Goal: Information Seeking & Learning: Learn about a topic

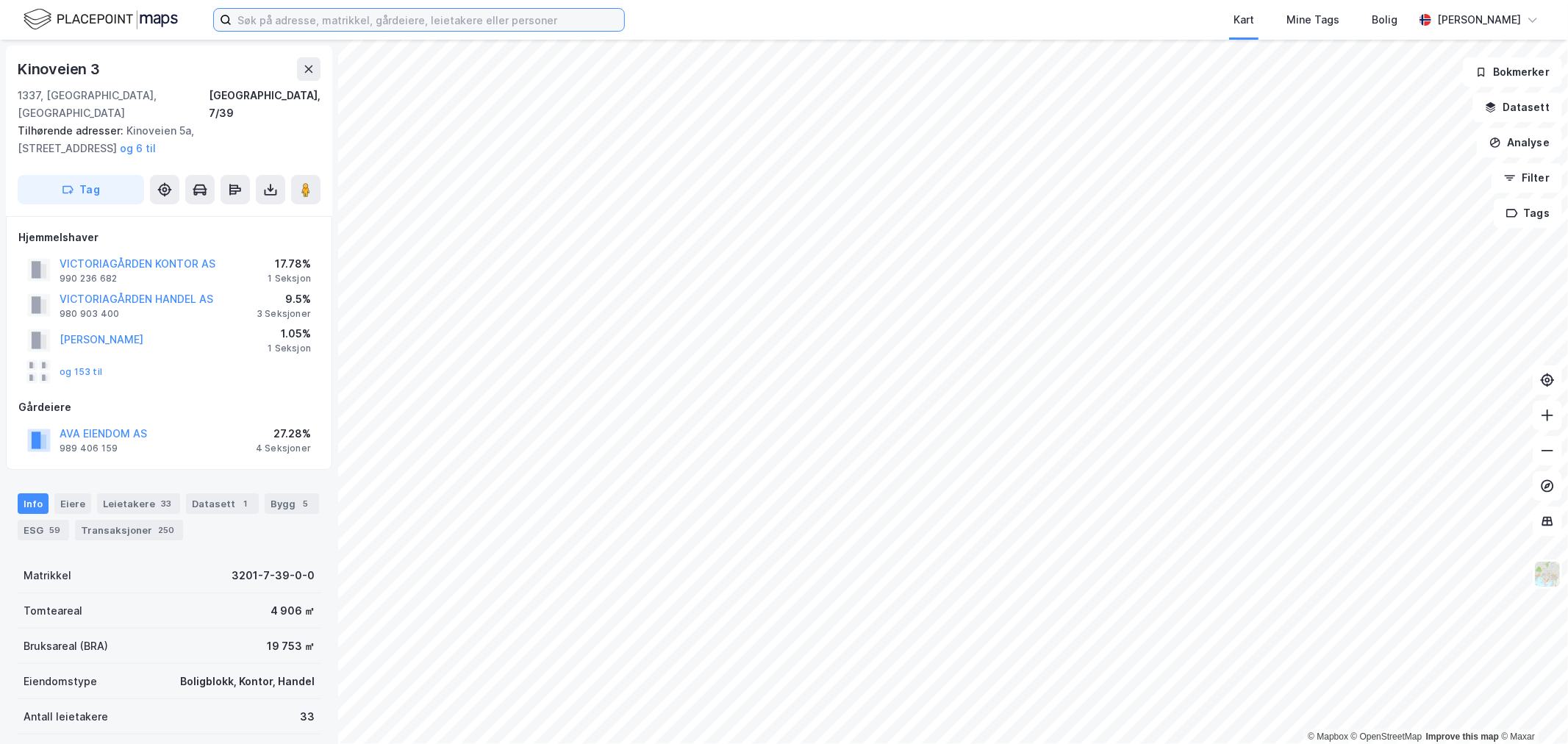
click at [440, 22] on input at bounding box center [427, 20] width 393 height 22
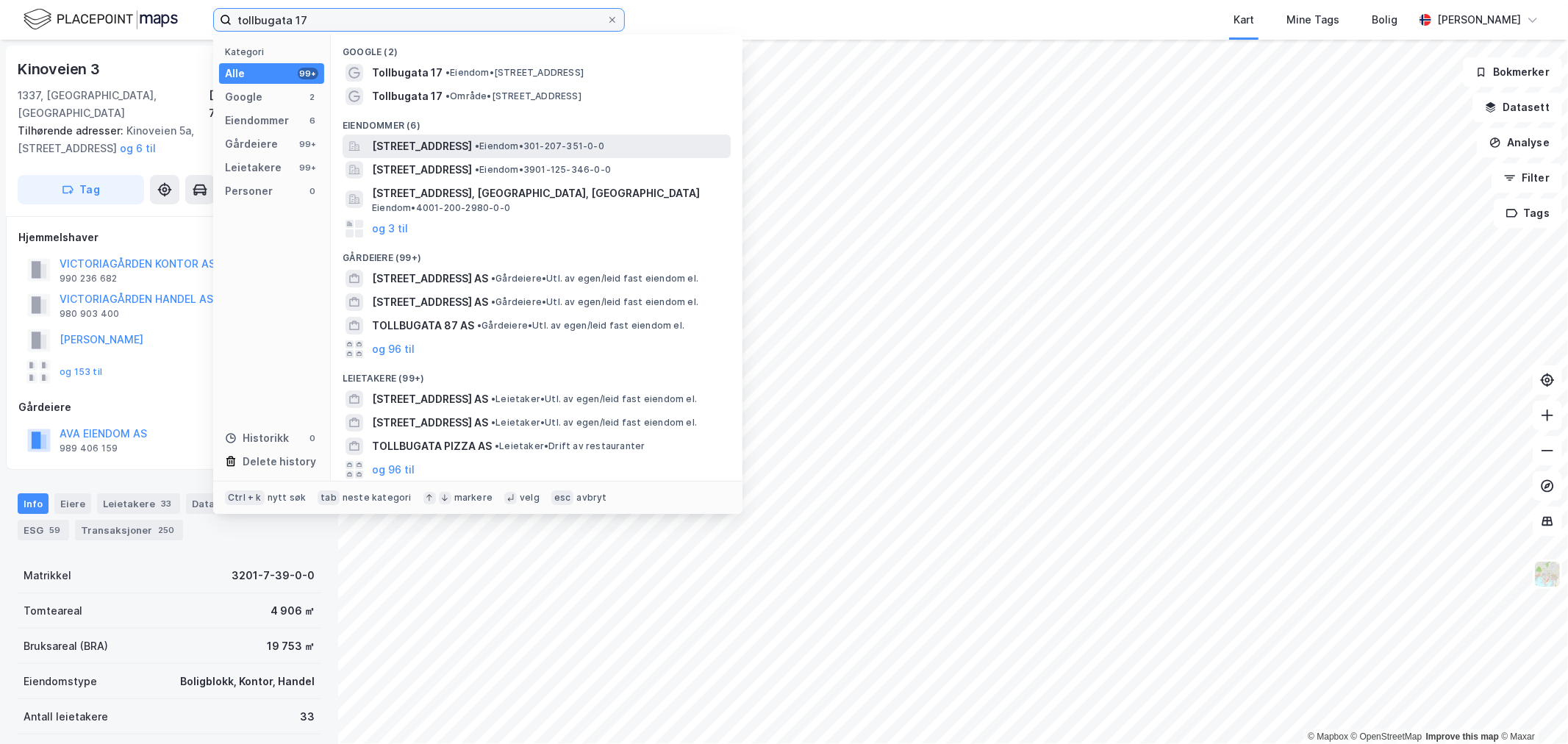
type input "tollbugata 17"
click at [472, 146] on span "[STREET_ADDRESS]" at bounding box center [422, 146] width 100 height 17
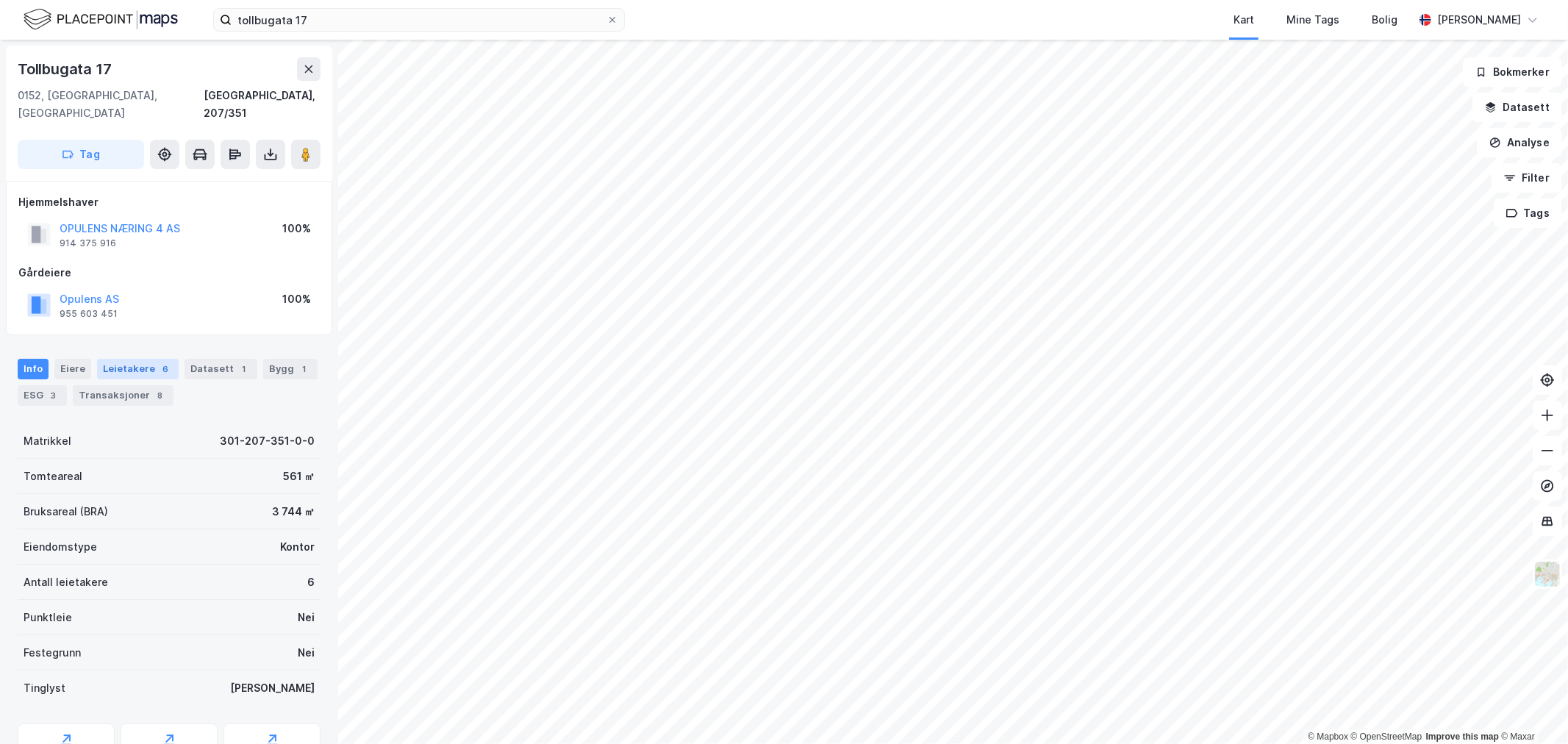
click at [129, 359] on div "Leietakere 6" at bounding box center [137, 369] width 81 height 20
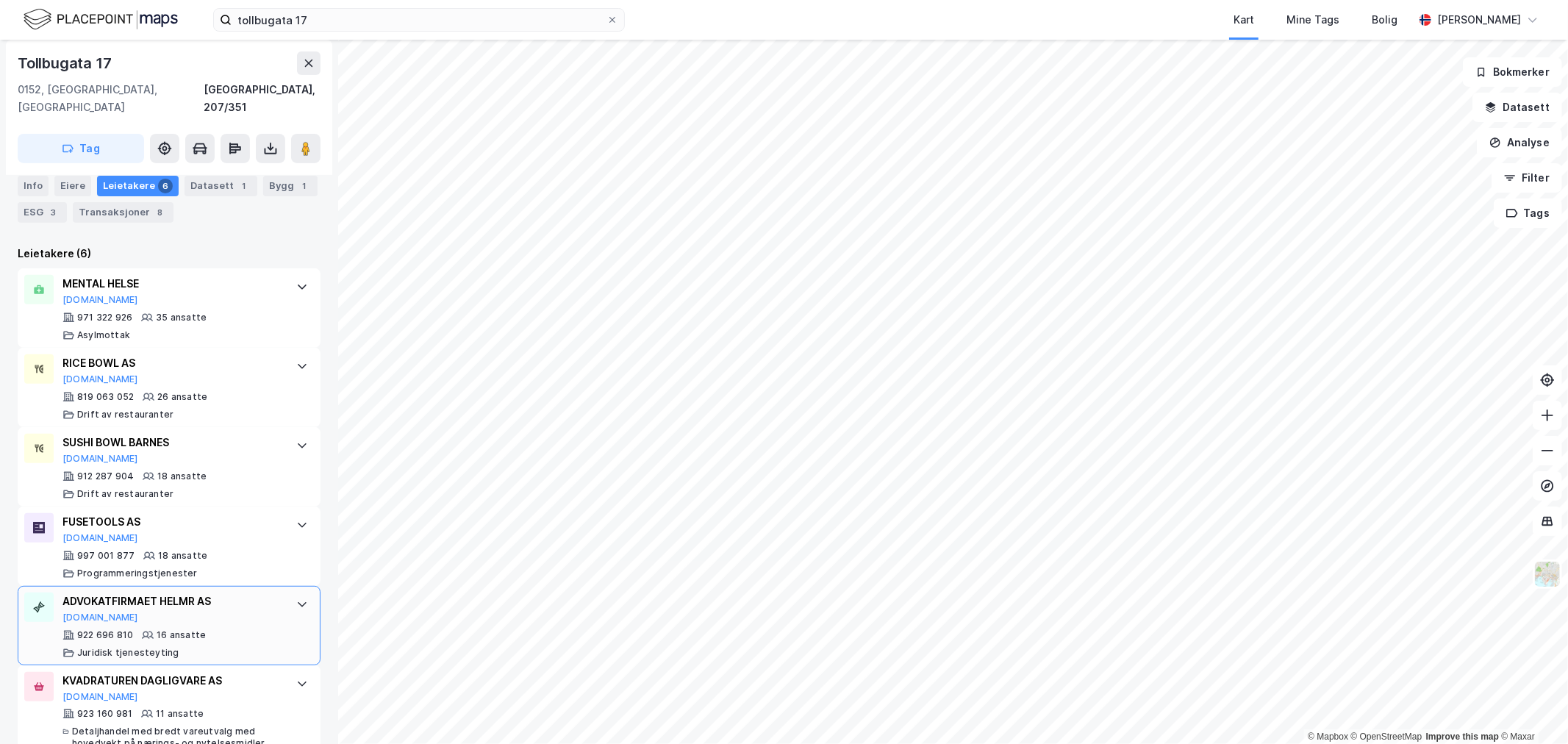
scroll to position [432, 0]
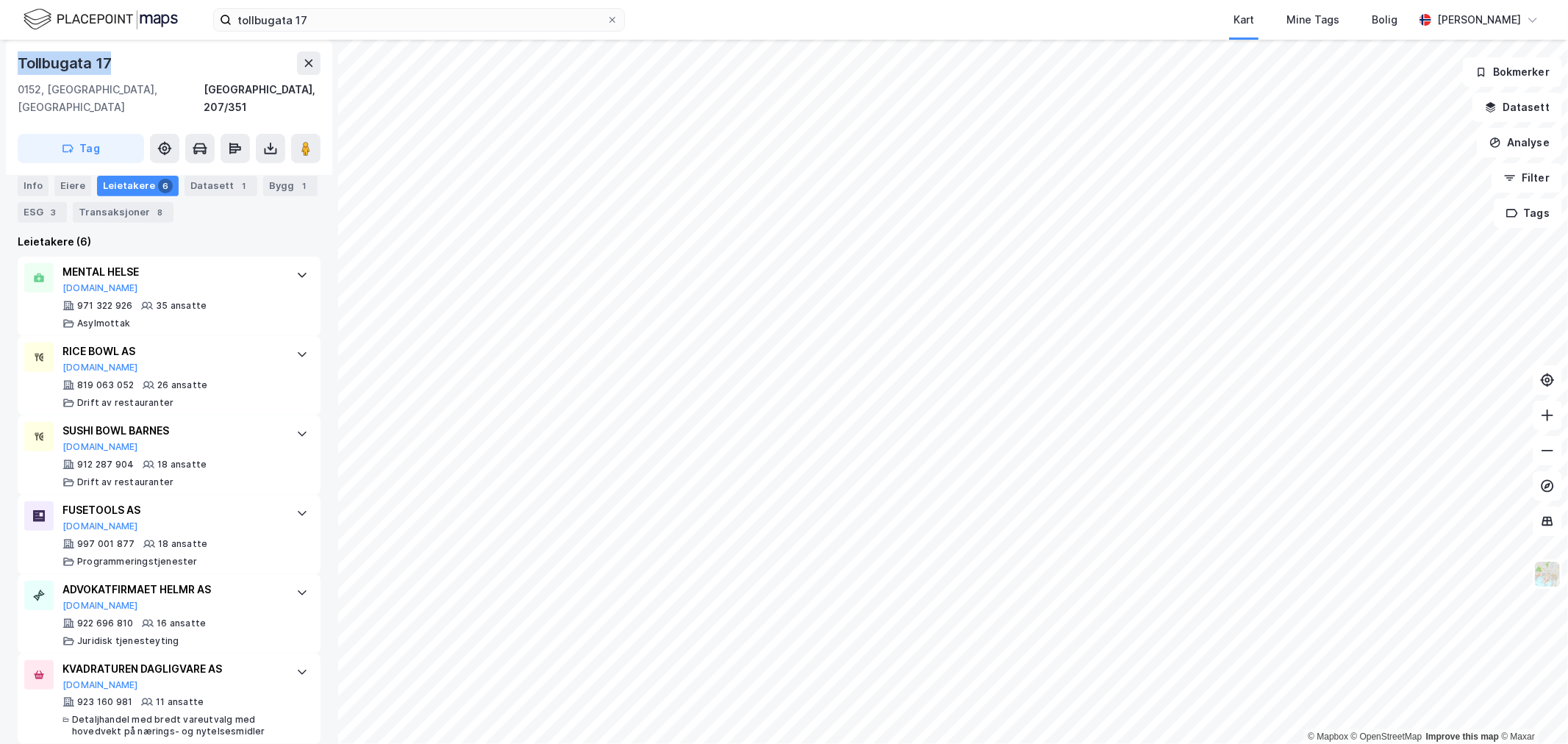
drag, startPoint x: 127, startPoint y: 58, endPoint x: 19, endPoint y: 58, distance: 108.0
click at [19, 58] on div "Tollbugata 17" at bounding box center [169, 63] width 303 height 24
copy div "Tollbugata 17"
click at [124, 210] on div "Transaksjoner 8" at bounding box center [123, 211] width 101 height 20
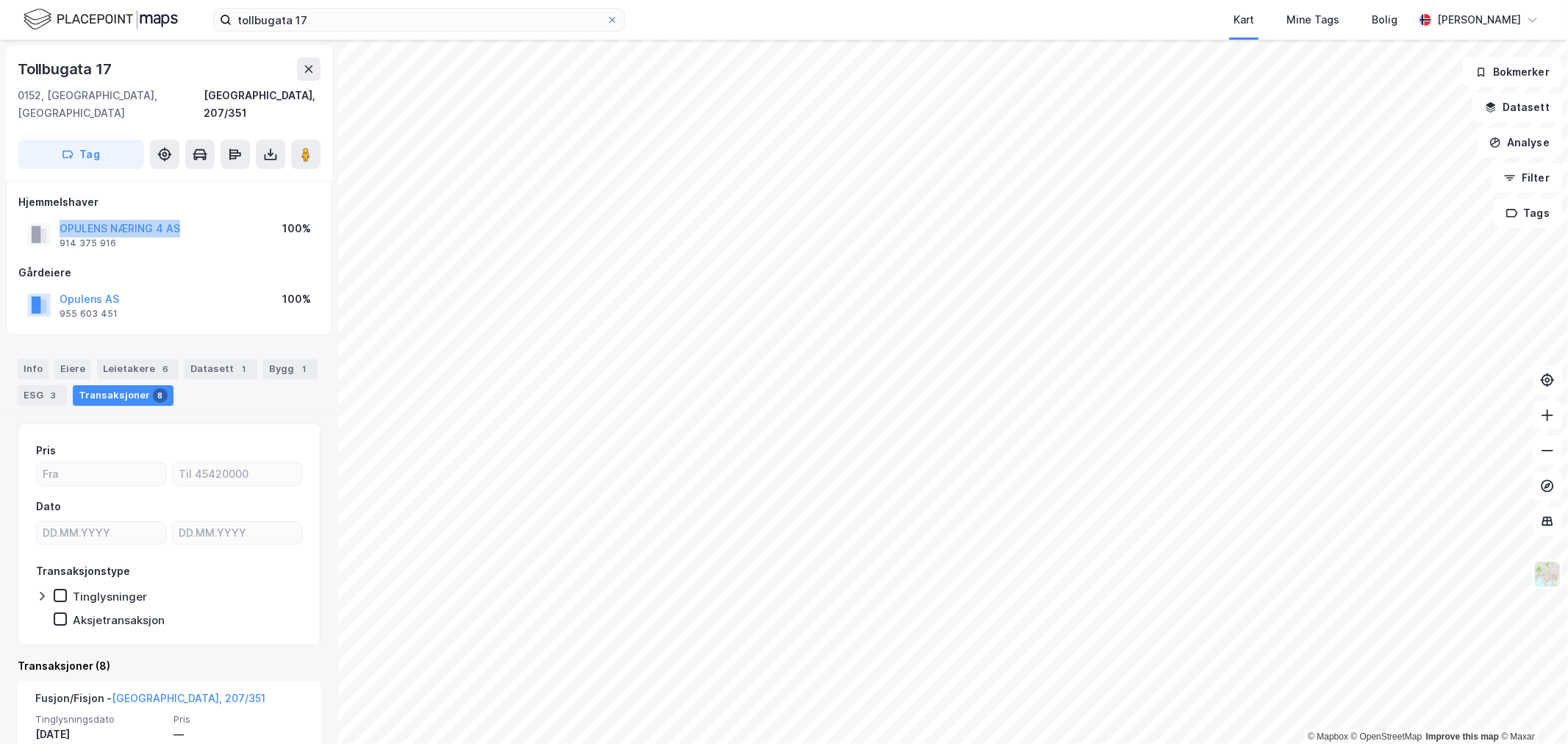
drag, startPoint x: 191, startPoint y: 212, endPoint x: 53, endPoint y: 203, distance: 138.3
click at [53, 217] on div "OPULENS NÆRING 4 AS 914 375 916 100%" at bounding box center [169, 235] width 301 height 35
copy button "OPULENS NÆRING 4 AS"
click at [199, 225] on div "OPULENS NÆRING 4 AS 914 375 916 100%" at bounding box center [169, 235] width 301 height 35
click at [0, 0] on button "OPULENS NÆRING 4 AS" at bounding box center [0, 0] width 0 height 0
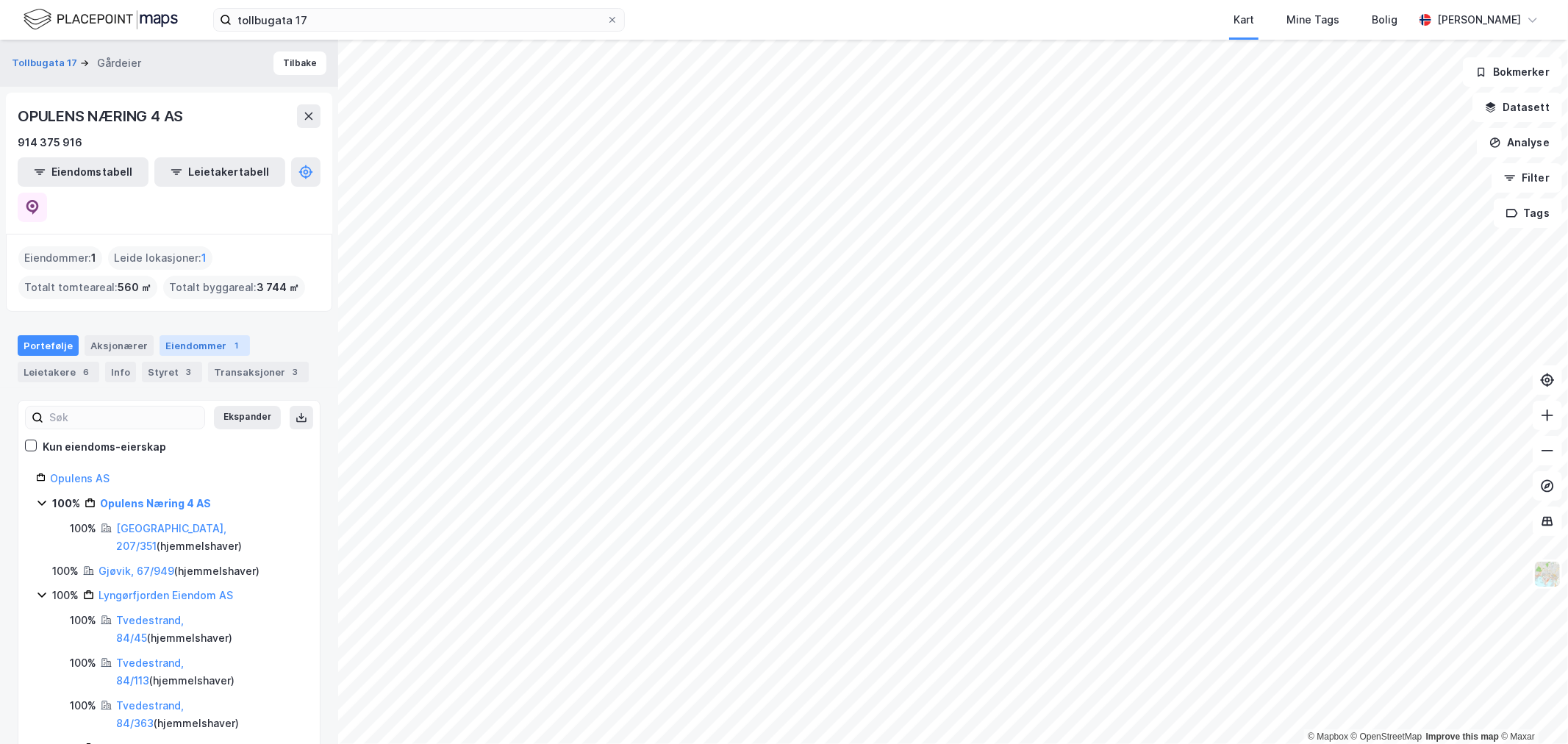
click at [169, 336] on div "Eiendommer 1" at bounding box center [204, 345] width 90 height 20
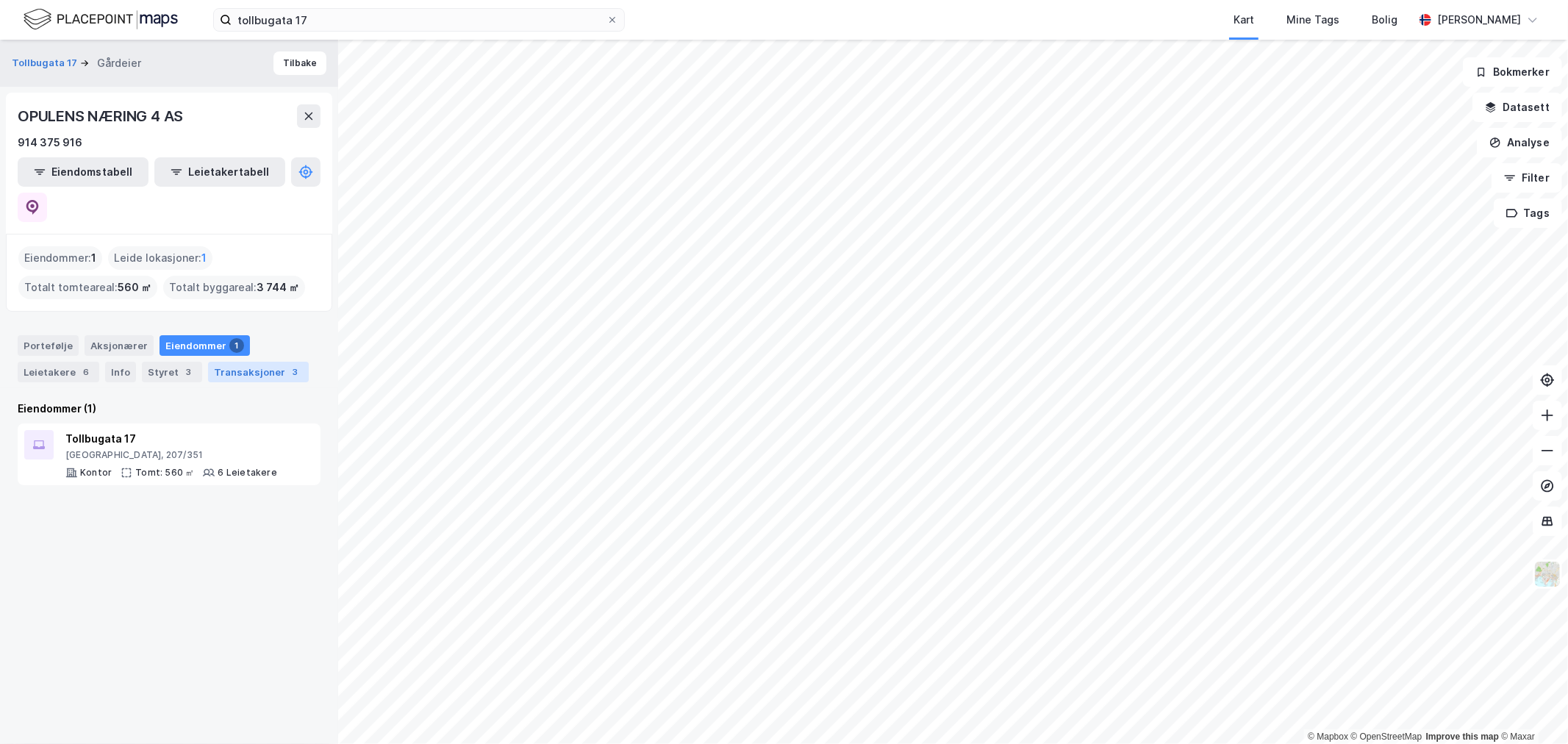
click at [253, 361] on div "Transaksjoner 3" at bounding box center [258, 371] width 101 height 20
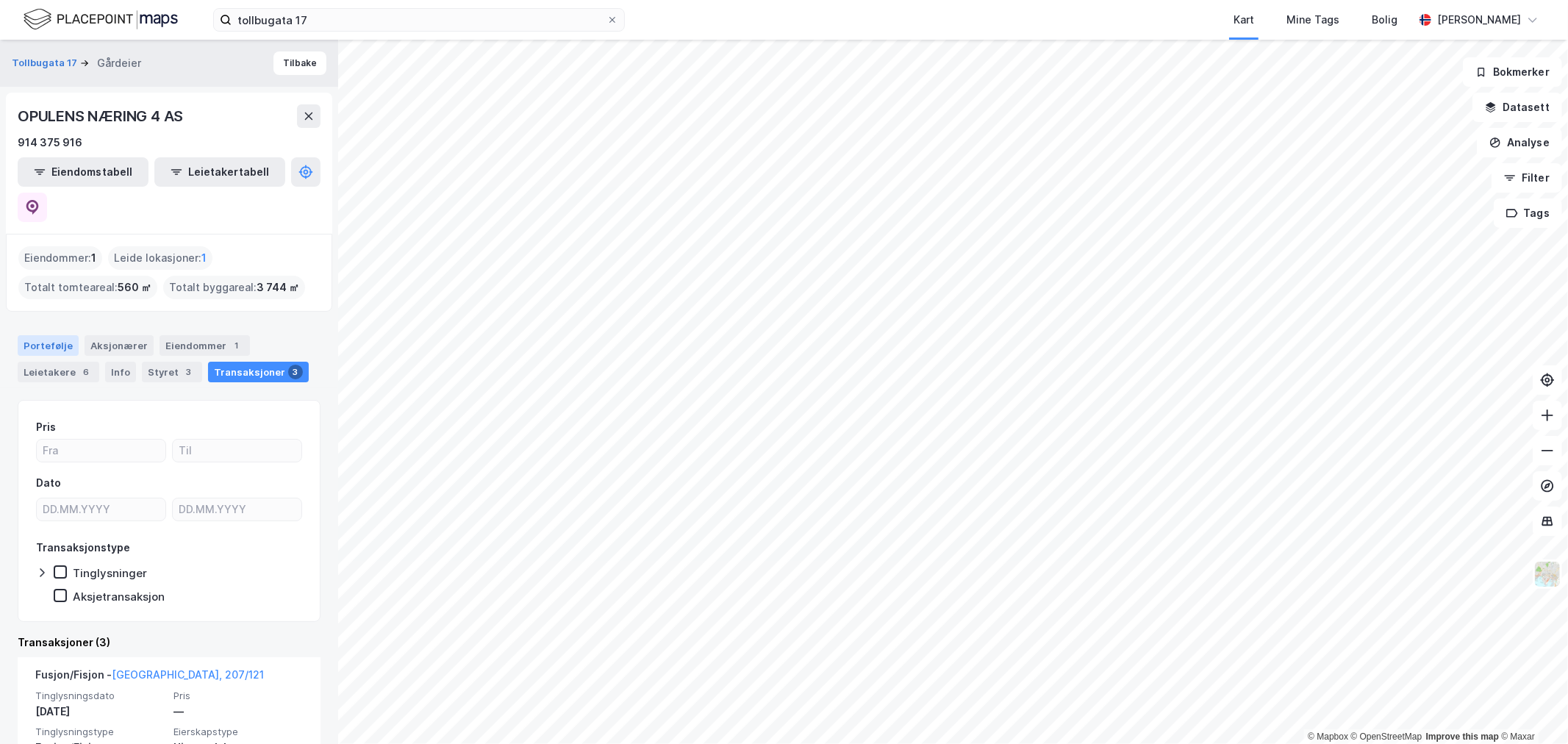
click at [35, 336] on div "Portefølje" at bounding box center [48, 345] width 61 height 20
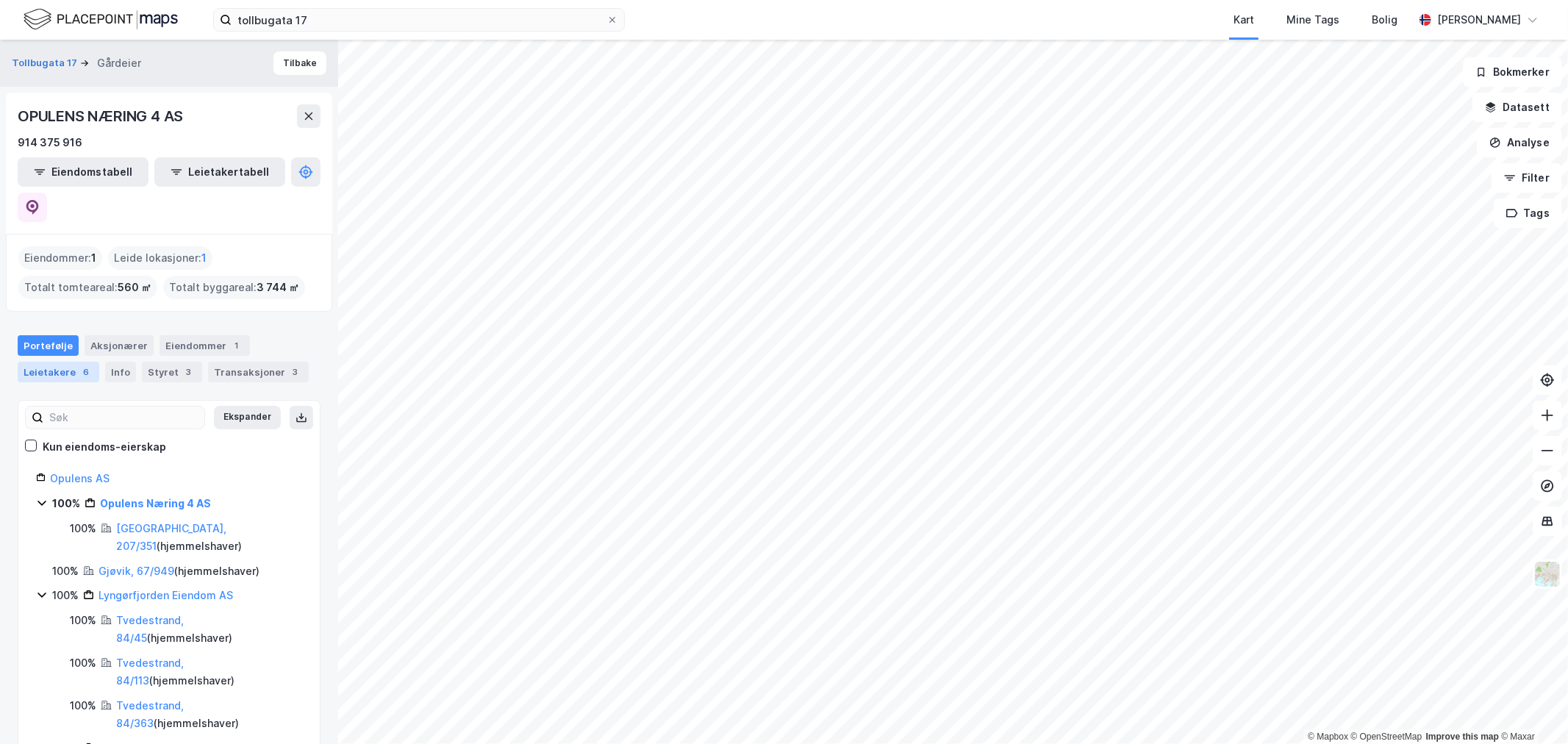
click at [49, 361] on div "Leietakere 6" at bounding box center [58, 371] width 81 height 20
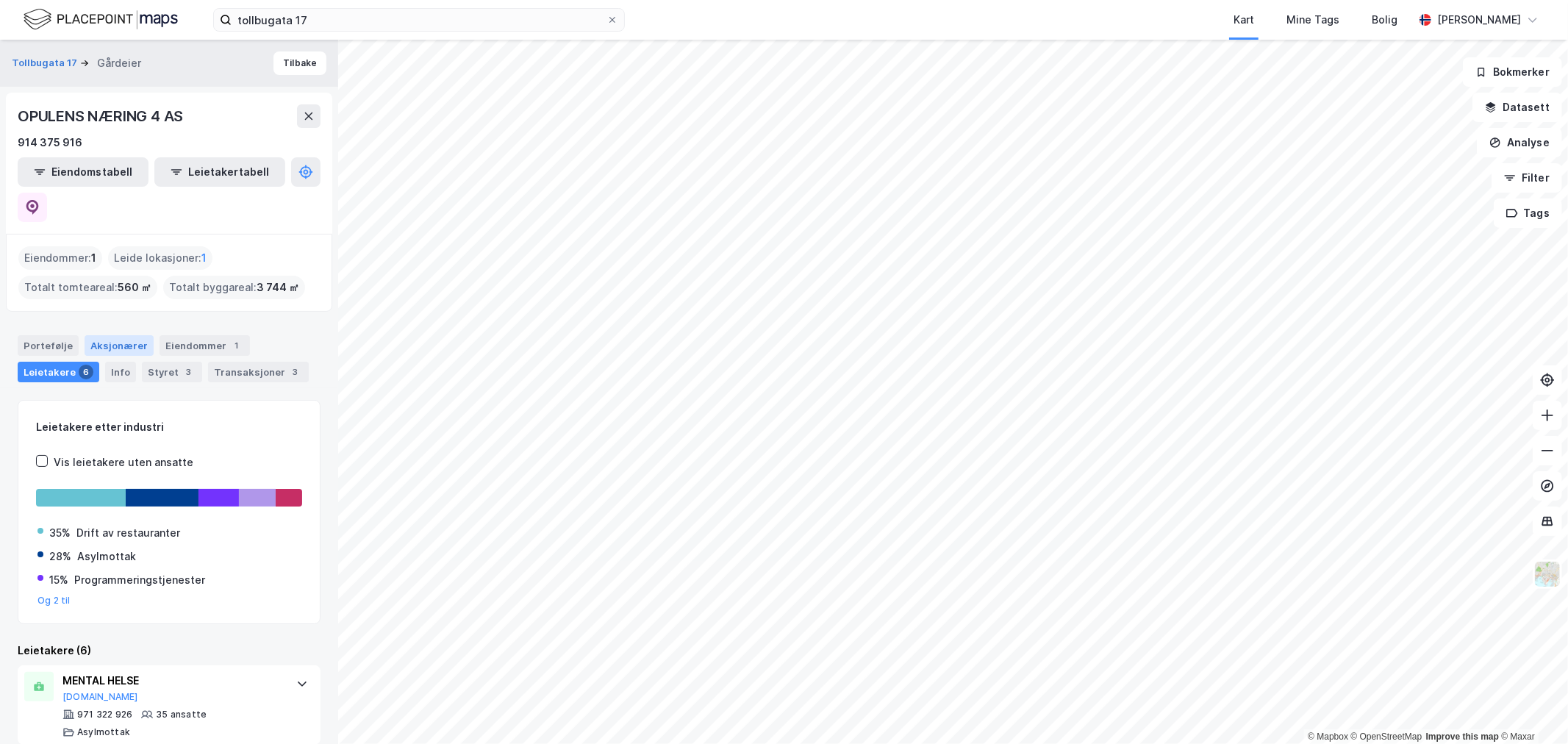
click at [104, 336] on div "Aksjonærer" at bounding box center [118, 345] width 69 height 20
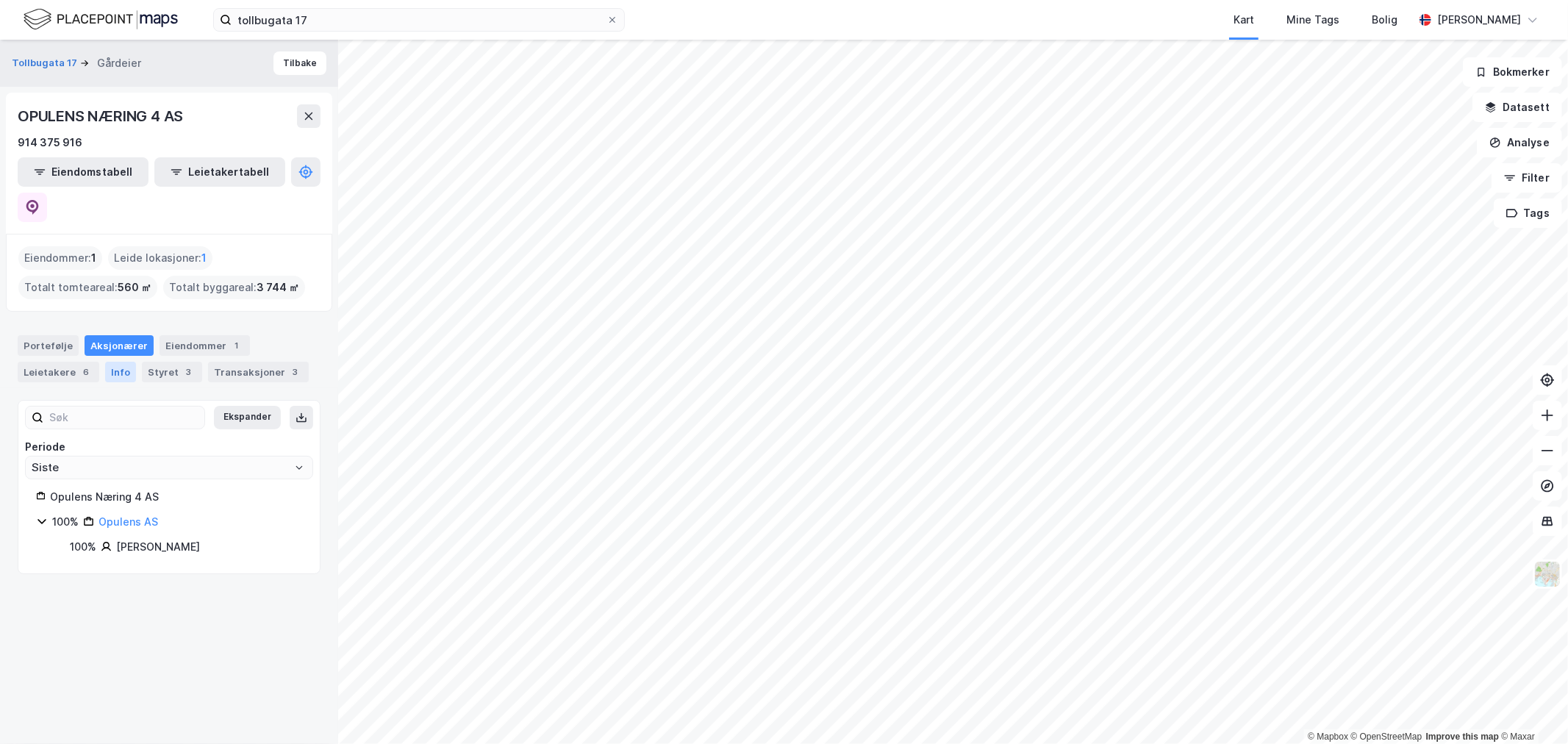
click at [115, 361] on div "Info" at bounding box center [120, 371] width 31 height 20
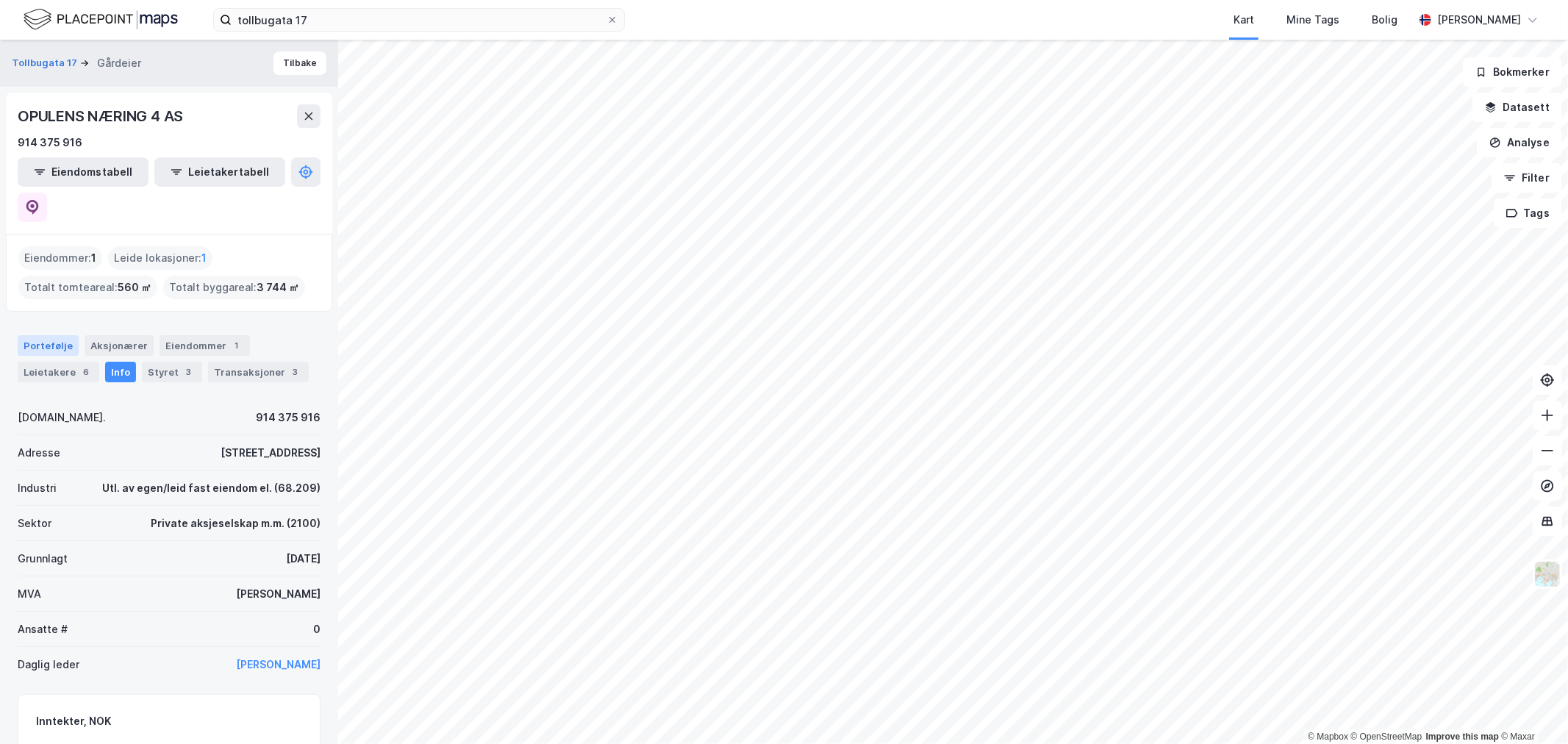
click at [52, 336] on div "Portefølje" at bounding box center [48, 345] width 61 height 20
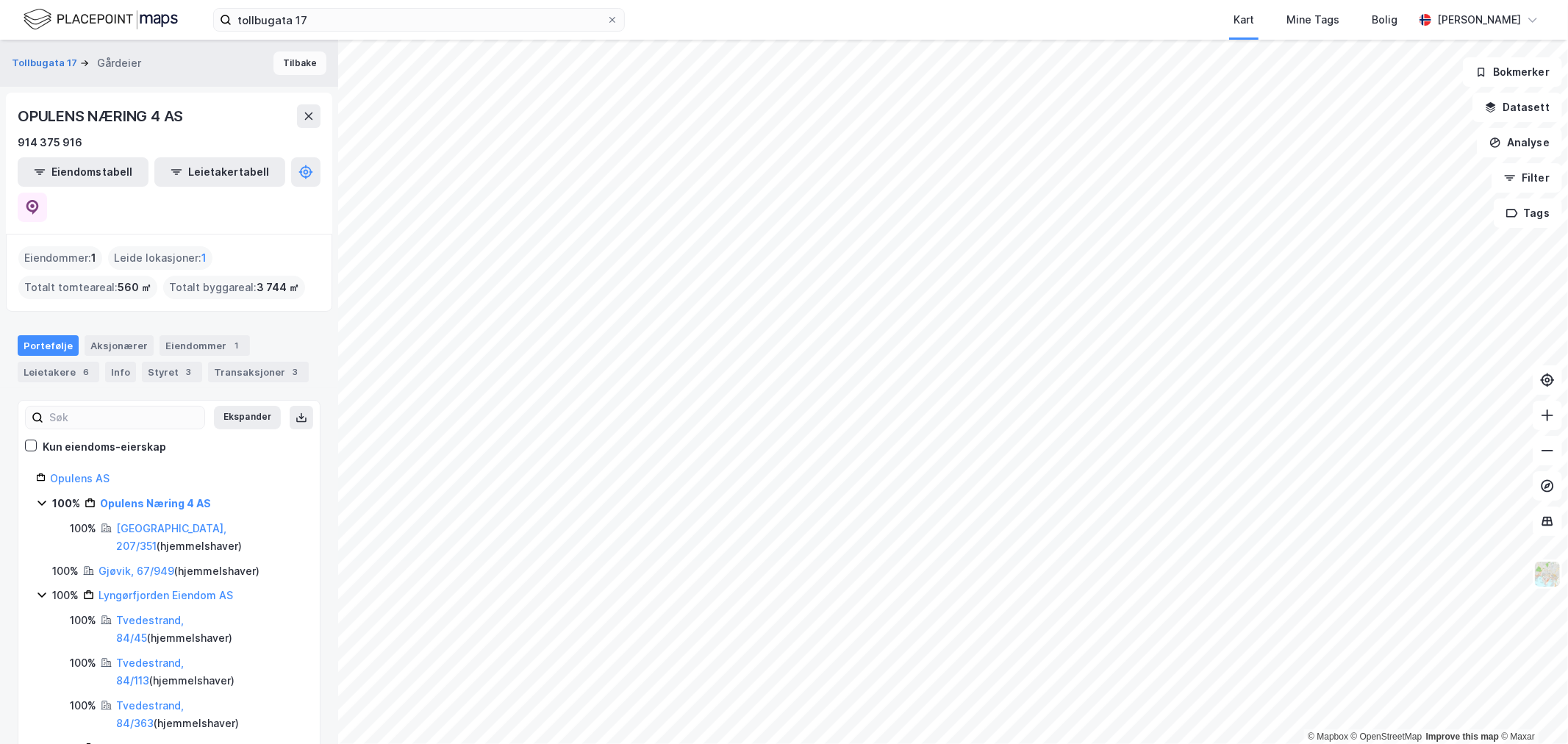
click at [289, 61] on button "Tilbake" at bounding box center [300, 63] width 53 height 24
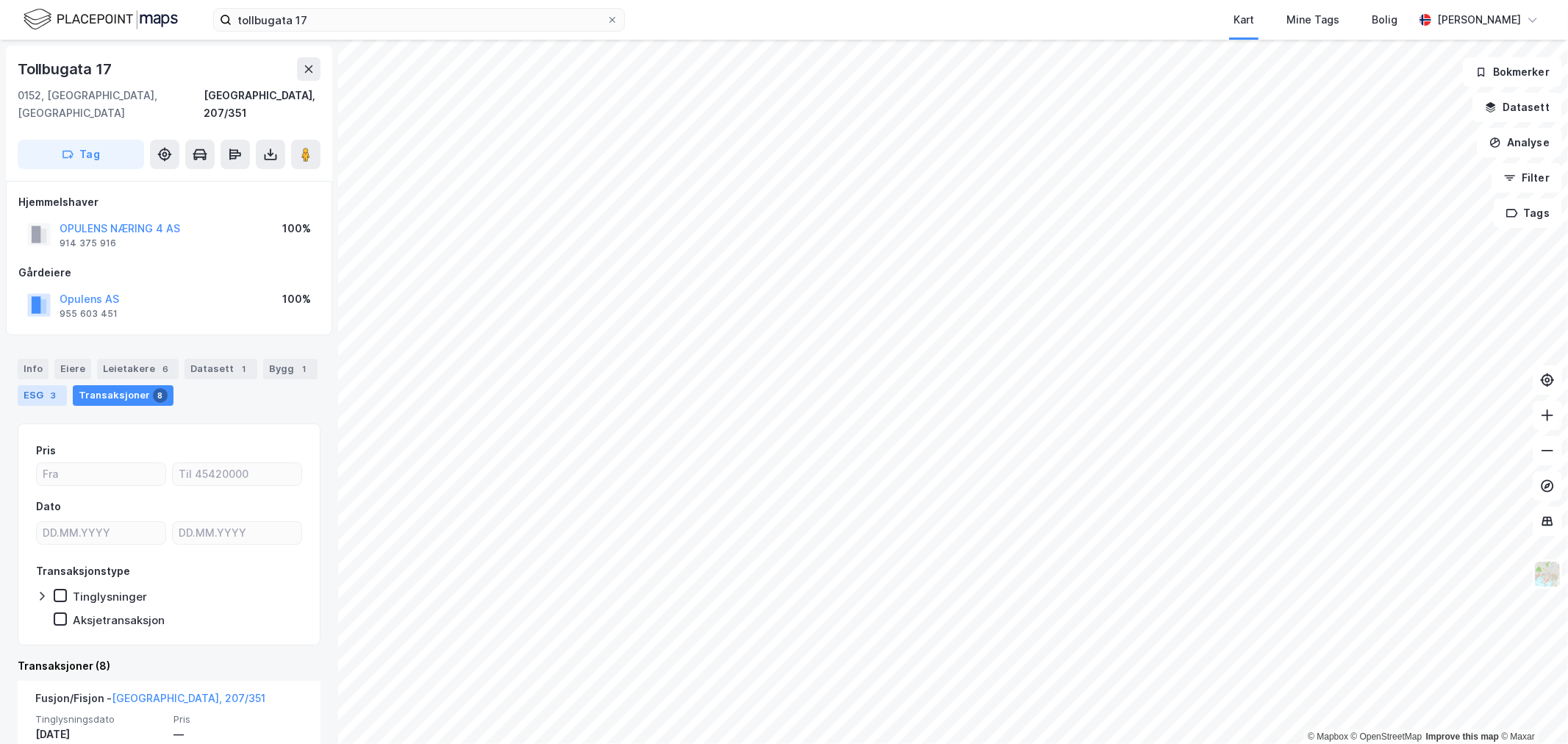
click at [34, 385] on div "ESG 3" at bounding box center [42, 395] width 49 height 20
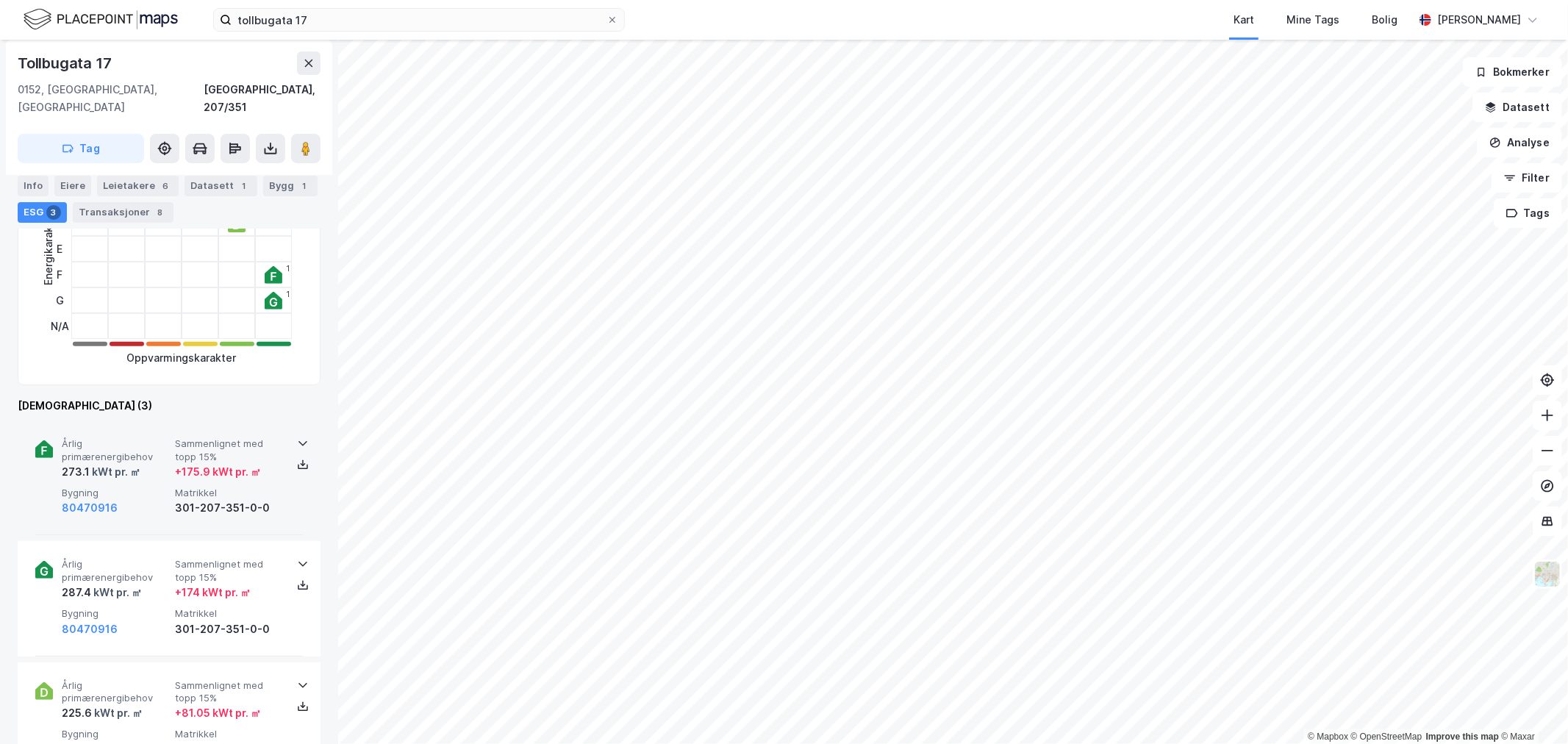
scroll to position [408, 0]
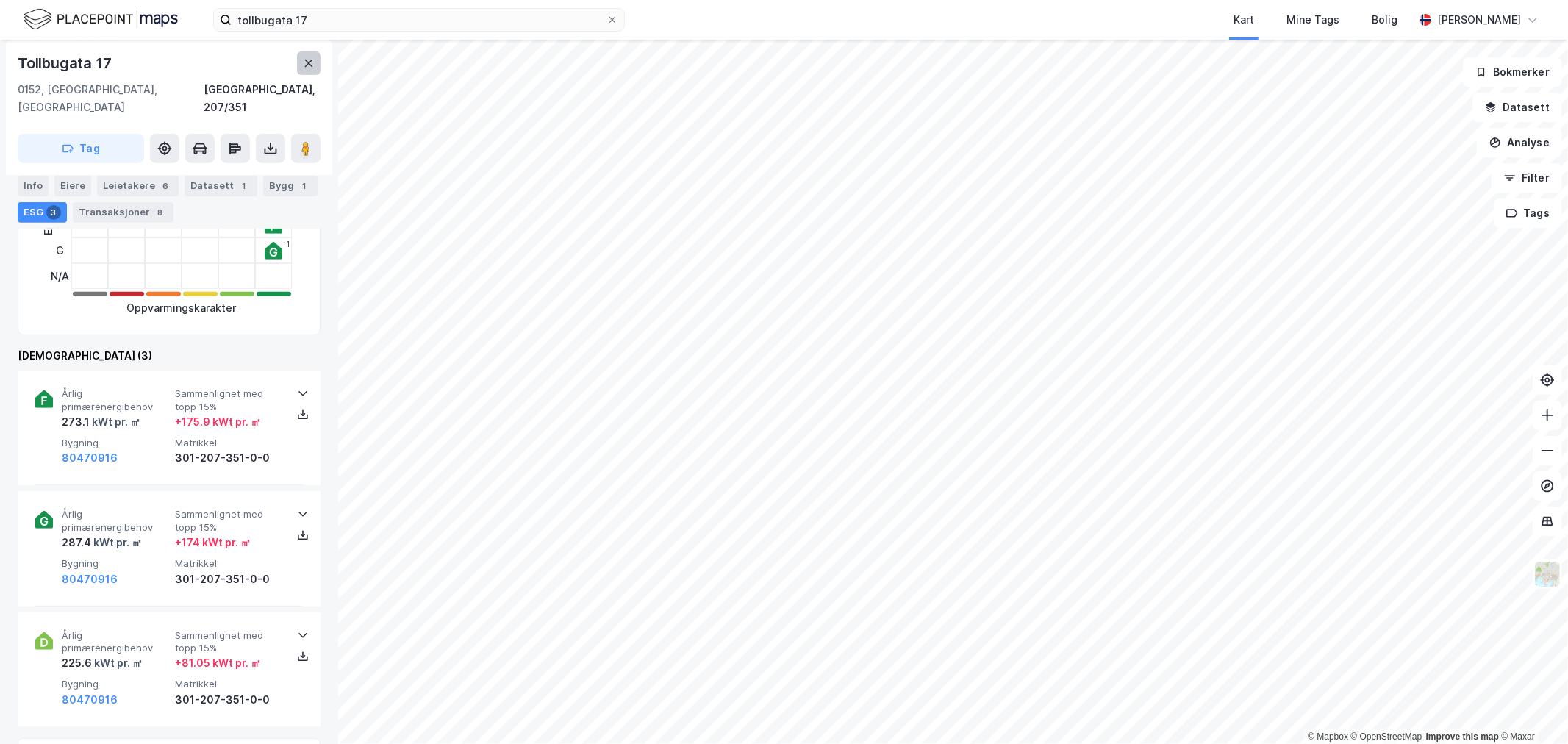
click at [298, 65] on button at bounding box center [308, 63] width 24 height 24
